Goal: Find specific page/section: Find specific page/section

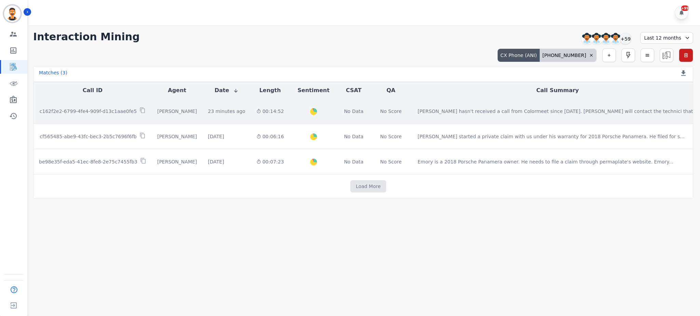
click at [97, 111] on p "c162f2e2-6799-4fe4-909f-d13c1aae0fe5" at bounding box center [88, 111] width 97 height 7
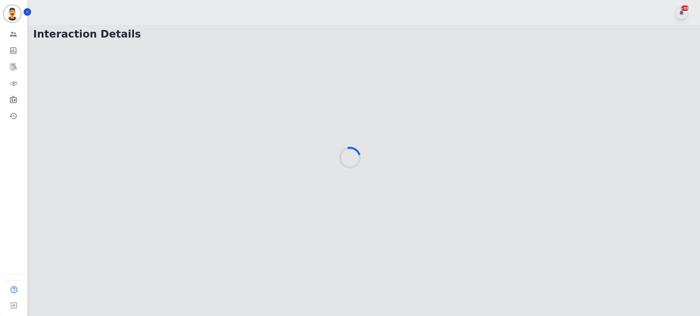
click at [281, 77] on div at bounding box center [350, 158] width 700 height 316
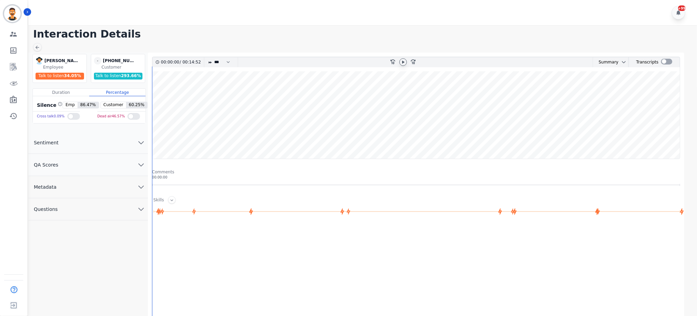
click at [401, 62] on icon at bounding box center [402, 61] width 5 height 5
click at [403, 64] on icon at bounding box center [402, 61] width 5 height 5
